Goal: Information Seeking & Learning: Learn about a topic

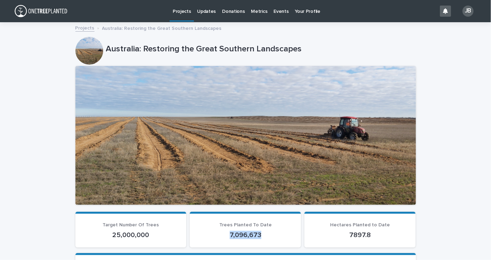
click at [84, 25] on link "Projects" at bounding box center [84, 28] width 19 height 8
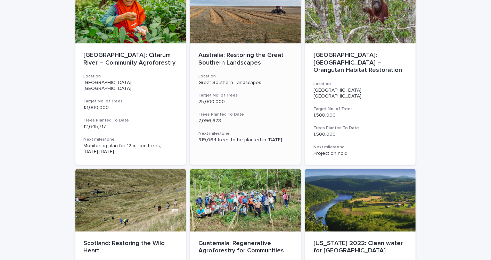
scroll to position [77, 0]
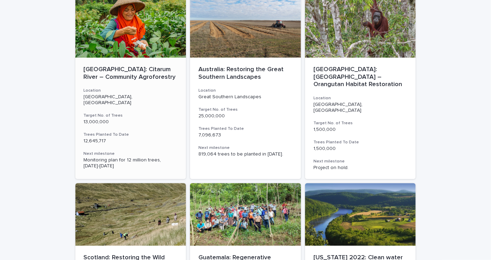
click at [142, 71] on p "[GEOGRAPHIC_DATA]: Citarum River – Community Agroforestry" at bounding box center [131, 73] width 94 height 15
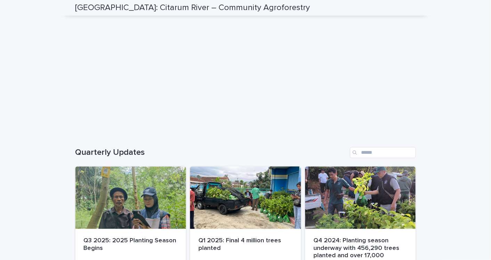
scroll to position [772, 0]
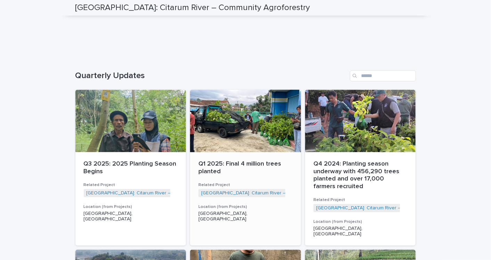
click at [252, 164] on p "Q1 2025: Final 4 million trees planted" at bounding box center [245, 168] width 94 height 15
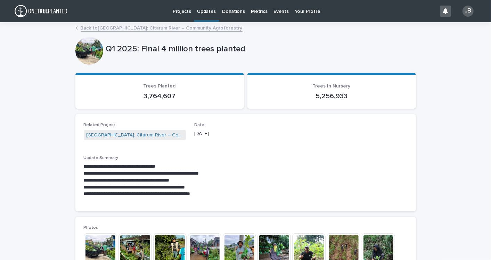
click at [102, 29] on link "Back to [GEOGRAPHIC_DATA]: Citarum River – Community Agroforestry" at bounding box center [162, 28] width 162 height 8
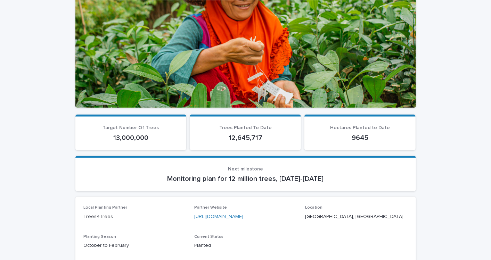
scroll to position [116, 0]
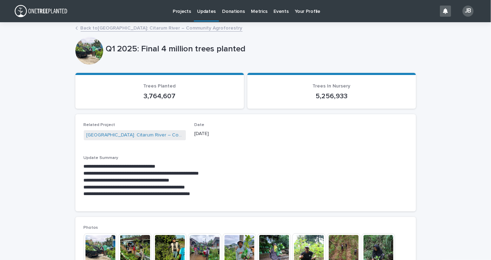
click at [107, 25] on link "Back to [GEOGRAPHIC_DATA]: Citarum River – Community Agroforestry" at bounding box center [162, 28] width 162 height 8
